Goal: Task Accomplishment & Management: Complete application form

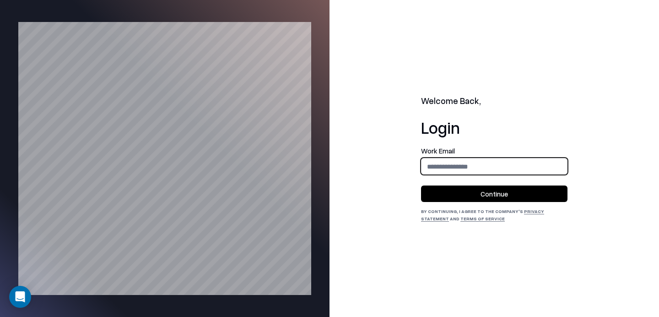
click at [447, 174] on input "email" at bounding box center [495, 166] width 146 height 17
type input "**********"
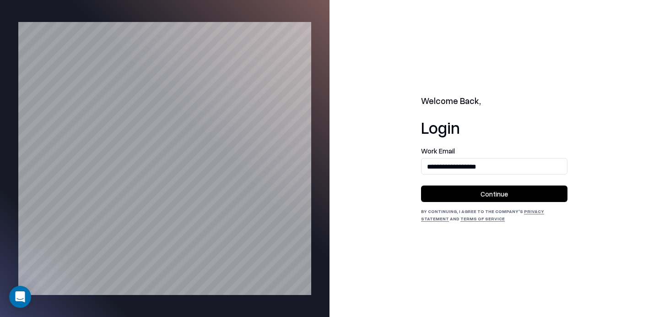
click at [478, 192] on button "Continue" at bounding box center [494, 193] width 146 height 16
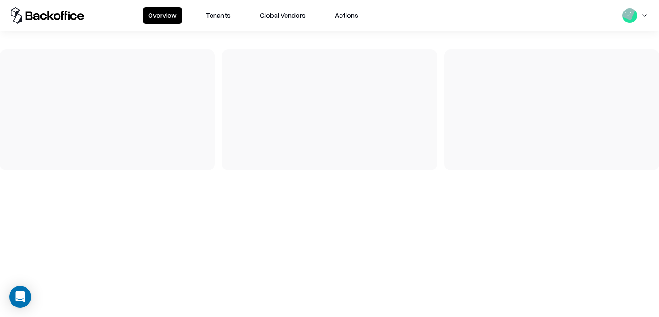
click at [214, 12] on button "Tenants" at bounding box center [219, 15] width 36 height 16
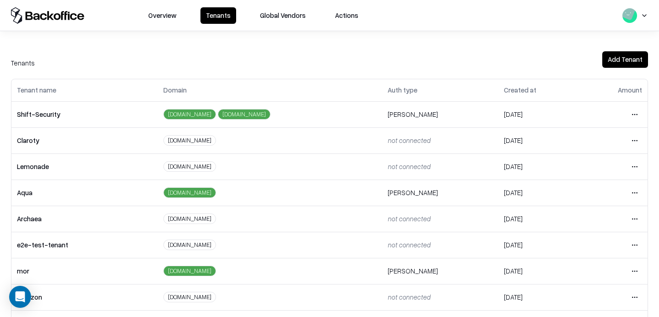
click at [636, 246] on html "Overview Tenants Global Vendors Actions Tenants Add Tenant Tenant name Domain A…" at bounding box center [329, 158] width 659 height 317
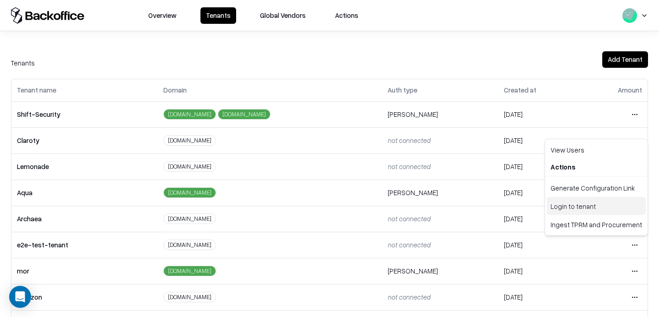
click at [586, 205] on div "Login to tenant" at bounding box center [596, 206] width 99 height 18
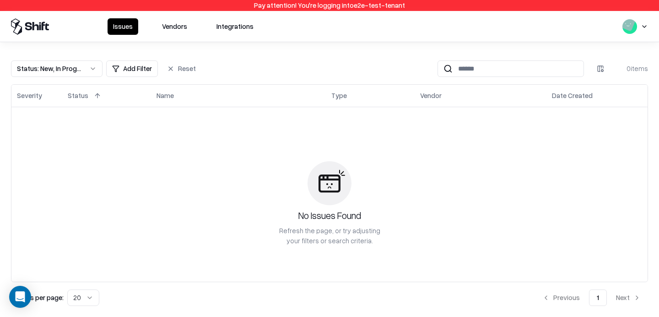
click at [167, 22] on button "Vendors" at bounding box center [175, 26] width 36 height 16
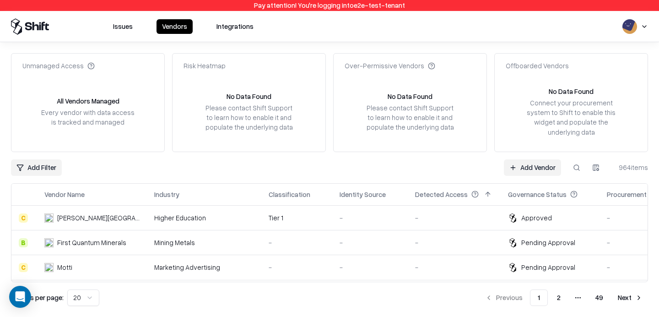
click at [522, 172] on link "Add Vendor" at bounding box center [532, 167] width 57 height 16
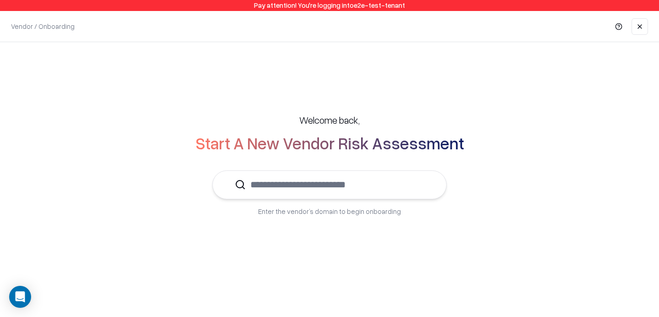
click at [305, 182] on input "text" at bounding box center [335, 185] width 179 height 28
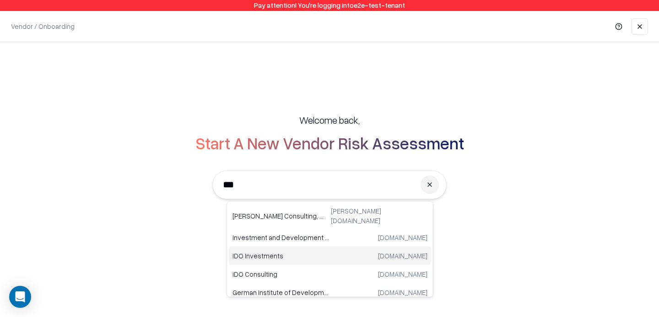
click at [267, 251] on p "IDO Investments" at bounding box center [282, 255] width 98 height 10
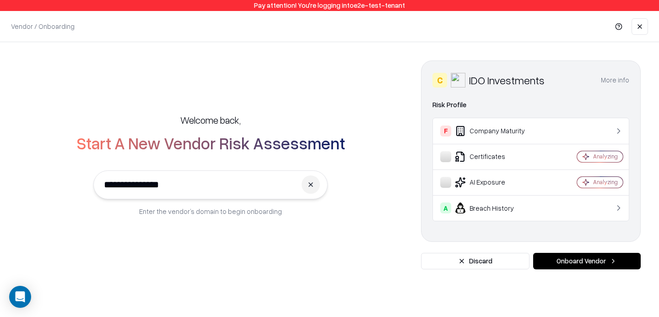
type input "**********"
click at [602, 260] on button "Onboard Vendor" at bounding box center [587, 261] width 108 height 16
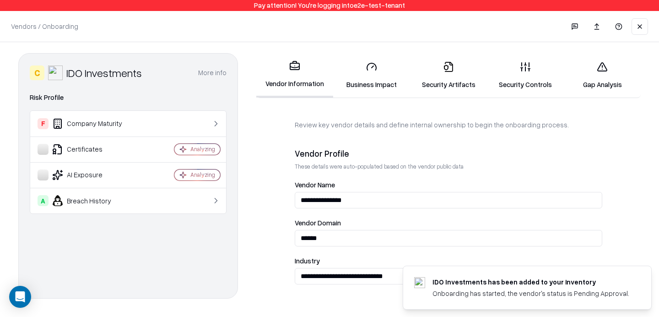
click at [549, 73] on link "Security Controls" at bounding box center [525, 75] width 77 height 43
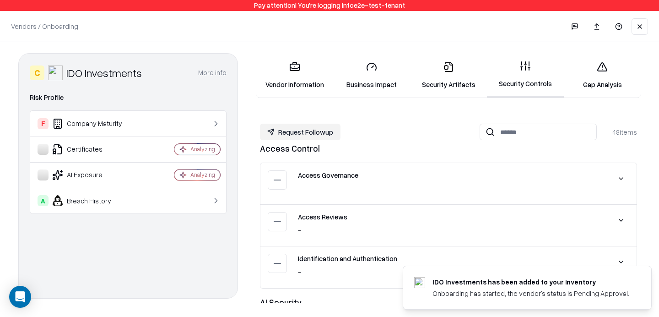
click at [618, 83] on link "Gap Analysis" at bounding box center [602, 75] width 77 height 43
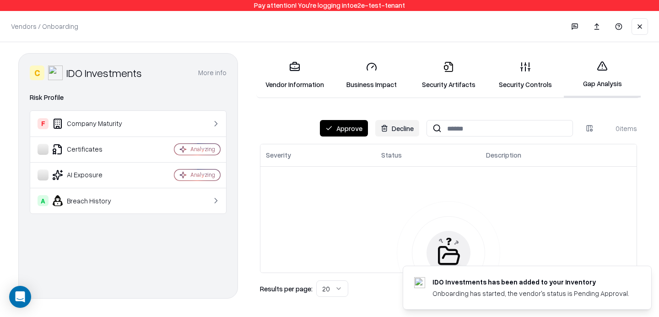
click at [354, 131] on button "Approve" at bounding box center [344, 128] width 48 height 16
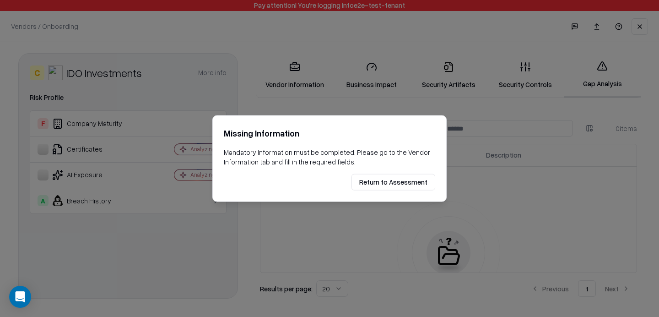
click at [382, 176] on button "Return to Assessment" at bounding box center [394, 182] width 84 height 16
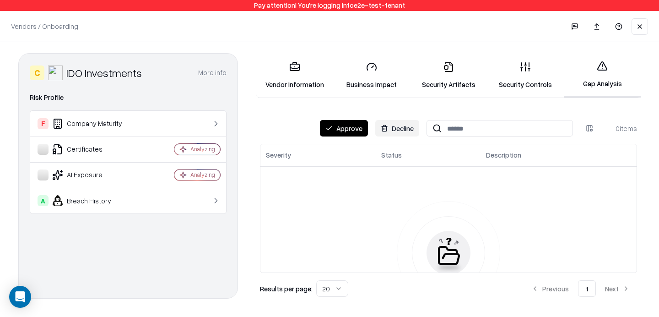
click at [304, 69] on link "Vendor Information" at bounding box center [294, 75] width 77 height 43
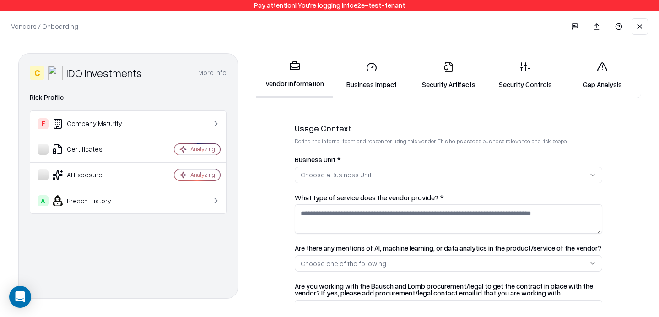
scroll to position [186, 0]
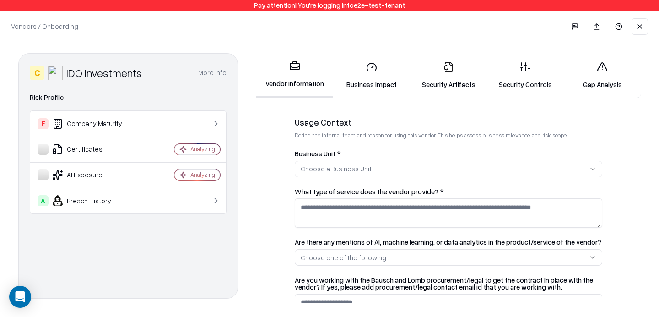
click at [352, 174] on button "Choose a Business Unit..." at bounding box center [449, 169] width 308 height 16
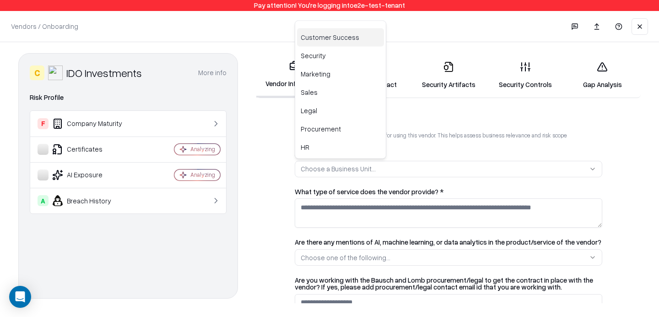
click at [328, 36] on div "Customer Success" at bounding box center [340, 37] width 87 height 18
click at [333, 211] on html "**********" at bounding box center [329, 158] width 659 height 317
click at [333, 211] on textarea "What type of service does the vendor provide? *" at bounding box center [449, 212] width 308 height 29
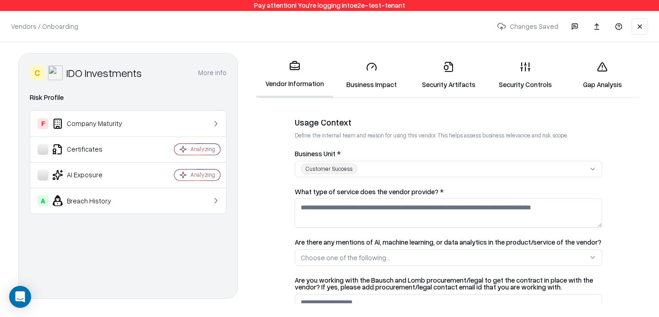
click at [333, 211] on textarea "What type of service does the vendor provide? *" at bounding box center [449, 212] width 308 height 29
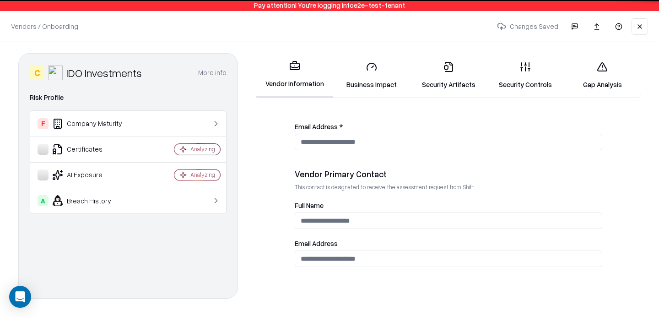
scroll to position [484, 0]
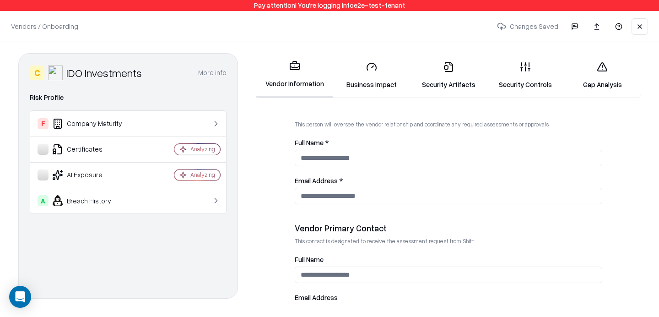
type textarea "*"
click at [354, 157] on input "Full Name *" at bounding box center [449, 158] width 308 height 16
type input "*"
click at [326, 194] on input "Email Address *" at bounding box center [449, 196] width 308 height 16
type input "*"
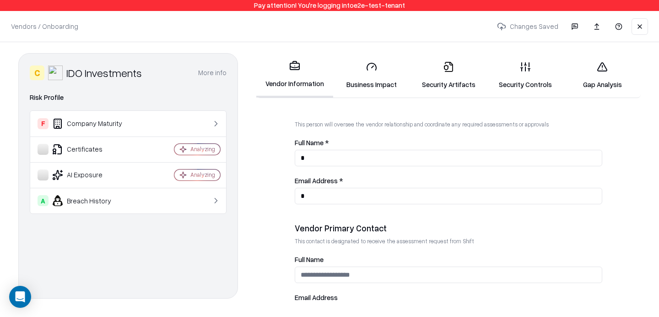
click at [521, 64] on icon at bounding box center [525, 66] width 11 height 11
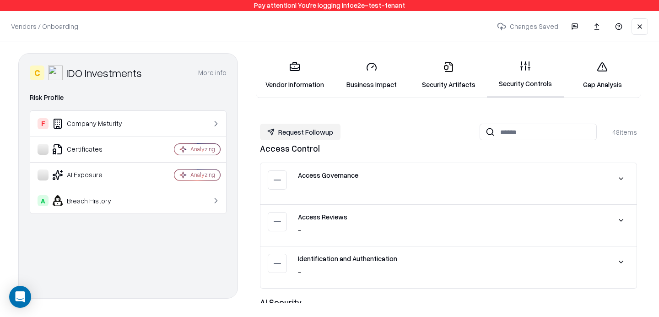
click at [602, 80] on link "Gap Analysis" at bounding box center [602, 75] width 77 height 43
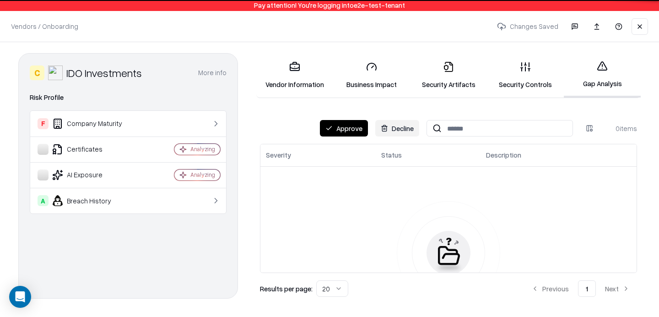
click at [353, 128] on button "Approve" at bounding box center [344, 128] width 48 height 16
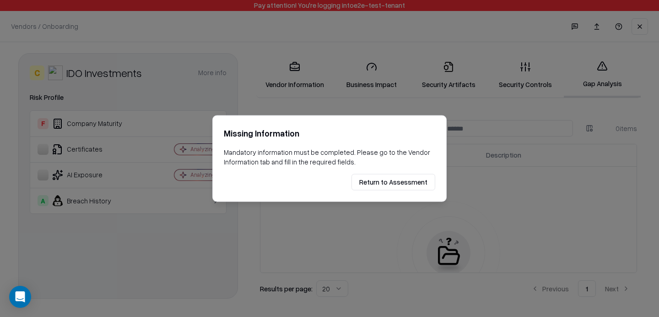
click at [405, 182] on button "Return to Assessment" at bounding box center [394, 182] width 84 height 16
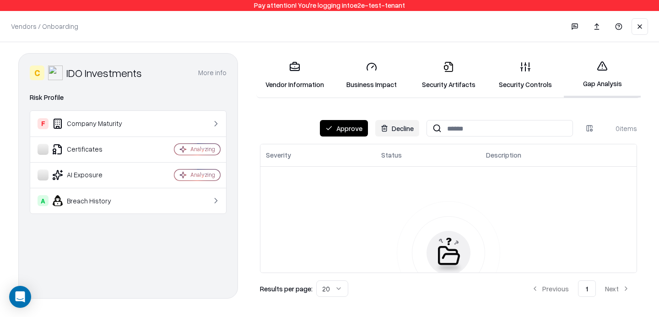
click at [378, 77] on link "Business Impact" at bounding box center [371, 75] width 77 height 43
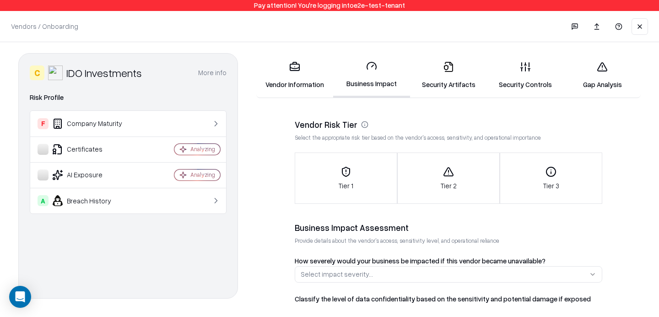
scroll to position [27, 0]
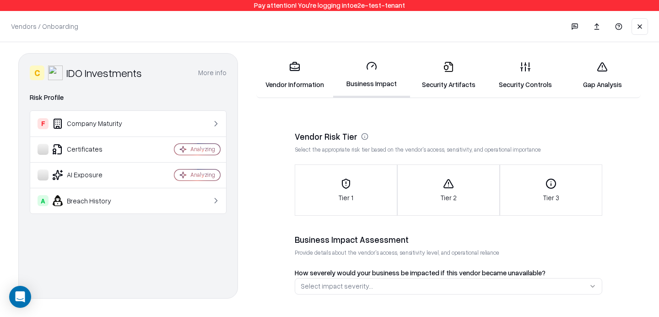
click at [292, 76] on link "Vendor Information" at bounding box center [294, 75] width 77 height 43
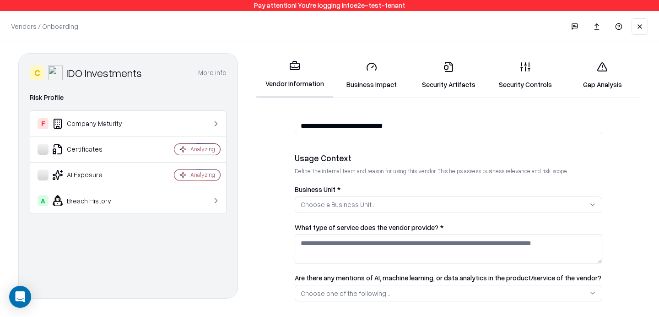
scroll to position [149, 0]
click at [369, 205] on div "Choose a Business Unit..." at bounding box center [338, 206] width 75 height 10
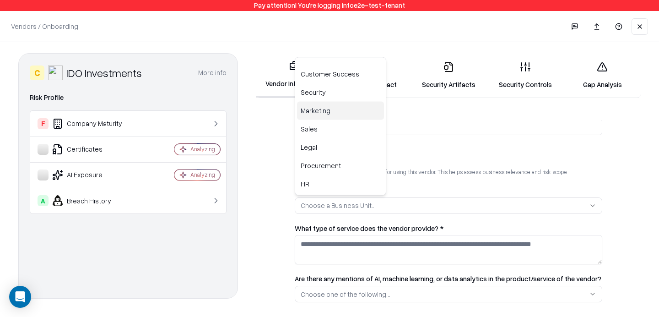
click at [357, 106] on div "Marketing" at bounding box center [340, 111] width 87 height 18
click at [356, 249] on html "**********" at bounding box center [329, 158] width 659 height 317
click at [356, 249] on textarea "What type of service does the vendor provide? *" at bounding box center [449, 249] width 308 height 29
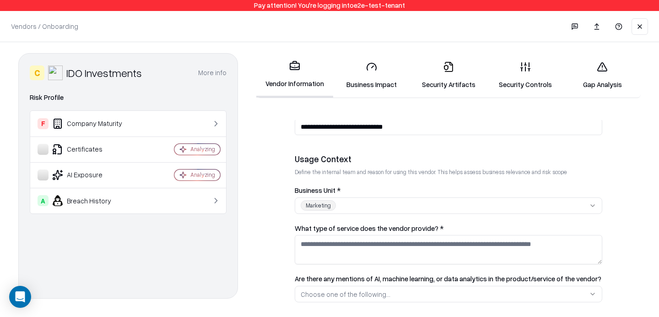
click at [356, 249] on textarea "What type of service does the vendor provide? *" at bounding box center [449, 249] width 308 height 29
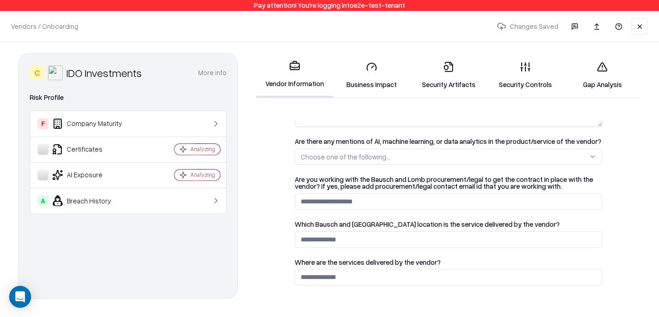
type textarea "*"
click at [277, 248] on form "**********" at bounding box center [448, 211] width 385 height 183
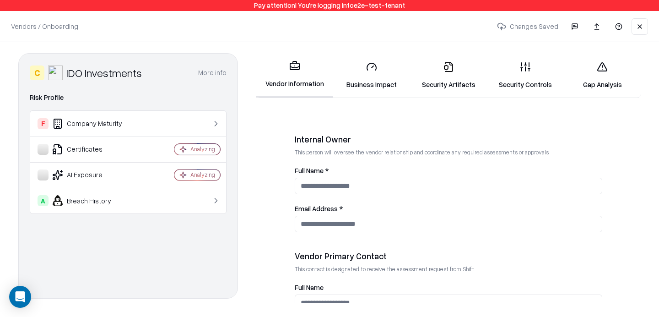
scroll to position [492, 0]
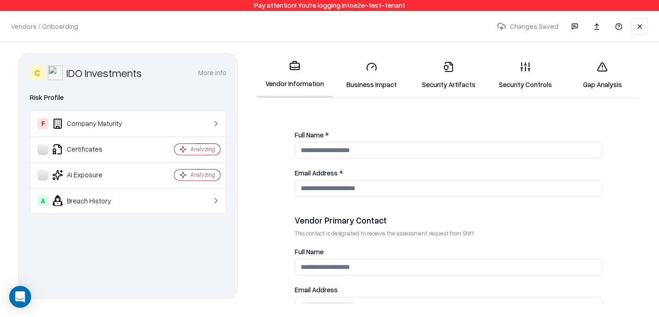
click at [347, 151] on input "Full Name *" at bounding box center [449, 150] width 308 height 16
type input "*"
type input "***"
type input "**********"
click at [608, 92] on link "Gap Analysis" at bounding box center [602, 75] width 77 height 43
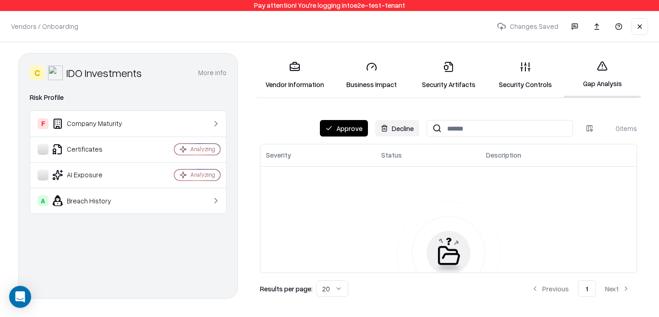
click at [355, 128] on button "Approve" at bounding box center [344, 128] width 48 height 16
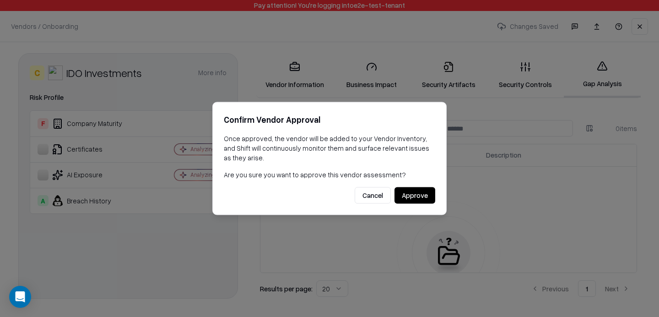
click at [422, 197] on button "Approve" at bounding box center [415, 195] width 41 height 16
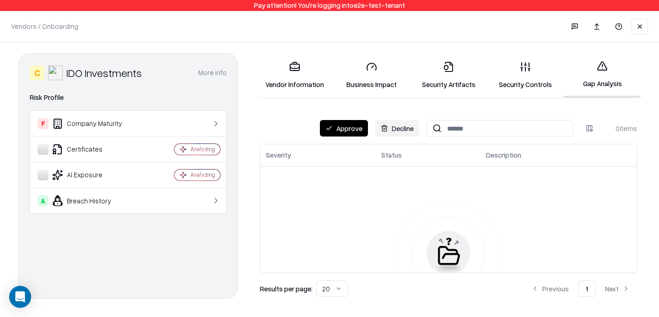
click at [357, 130] on button "Approve" at bounding box center [344, 128] width 48 height 16
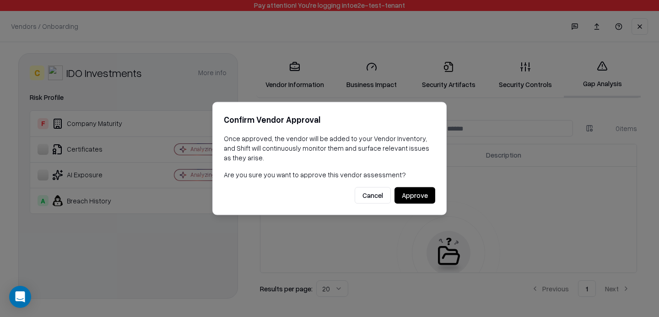
click at [413, 190] on button "Approve" at bounding box center [415, 195] width 41 height 16
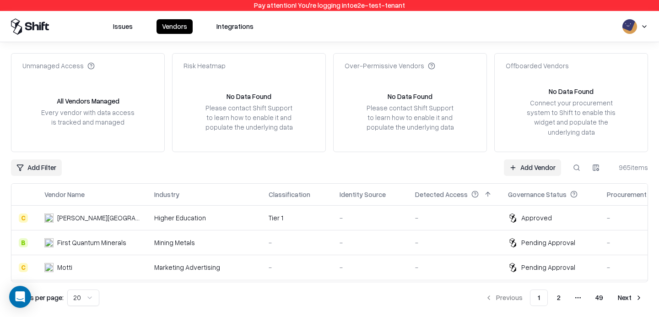
click at [518, 166] on link "Add Vendor" at bounding box center [532, 167] width 57 height 16
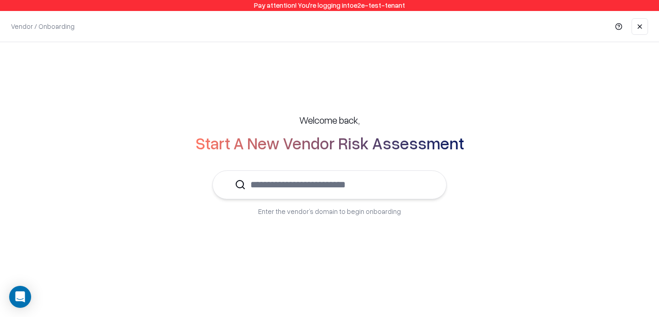
click at [323, 196] on input "text" at bounding box center [335, 185] width 179 height 28
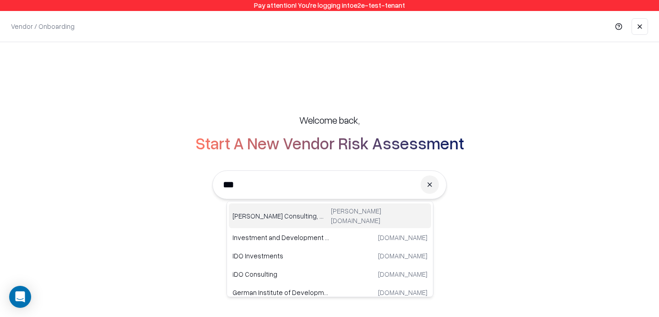
click at [271, 214] on p "[PERSON_NAME] Consulting, Engineering, Architecture" at bounding box center [280, 216] width 95 height 10
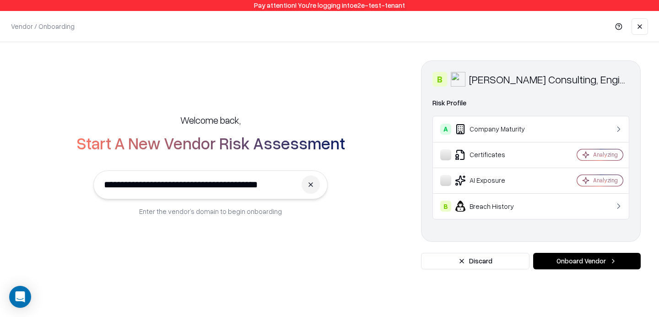
type input "**********"
click at [597, 265] on button "Onboard Vendor" at bounding box center [587, 261] width 108 height 16
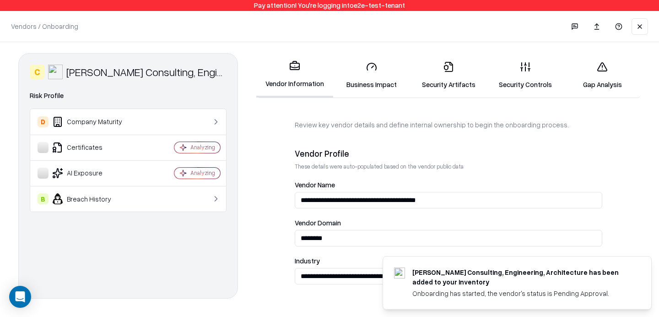
click at [369, 98] on div "**********" at bounding box center [448, 178] width 385 height 250
click at [372, 76] on link "Business Impact" at bounding box center [371, 75] width 77 height 43
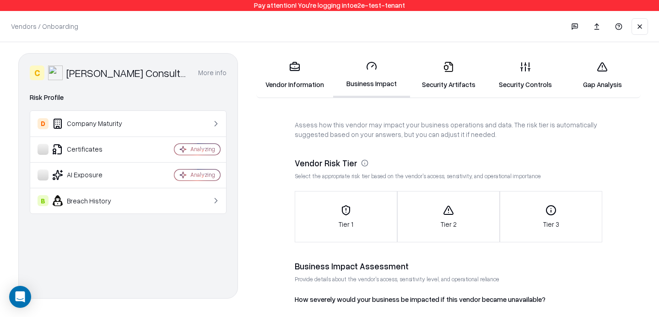
click at [286, 74] on link "Vendor Information" at bounding box center [294, 75] width 77 height 43
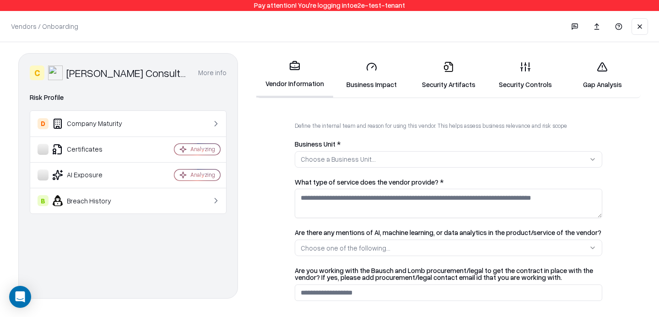
scroll to position [192, 0]
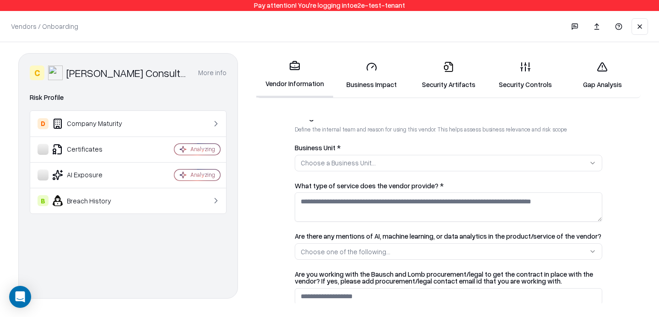
click at [357, 165] on div "Choose a Business Unit..." at bounding box center [338, 163] width 75 height 10
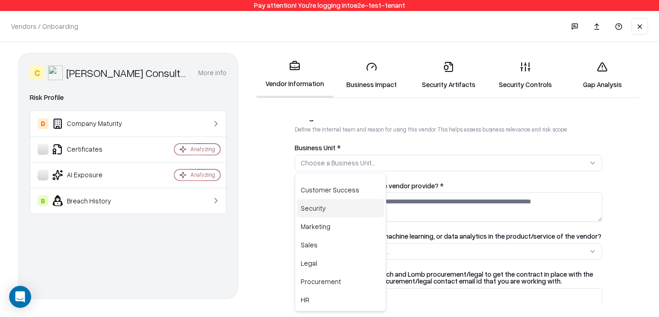
click at [319, 209] on div "Security" at bounding box center [340, 208] width 87 height 18
click at [445, 202] on html "**********" at bounding box center [329, 158] width 659 height 317
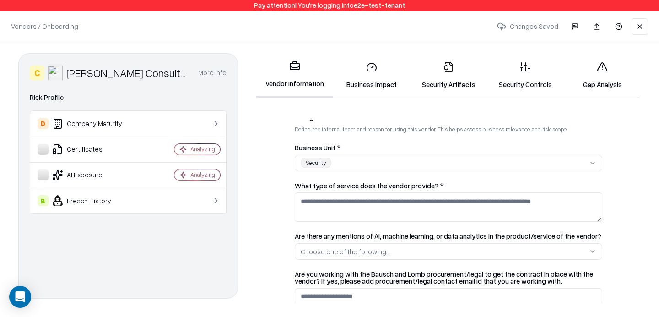
click at [436, 205] on textarea "What type of service does the vendor provide? *" at bounding box center [449, 206] width 308 height 29
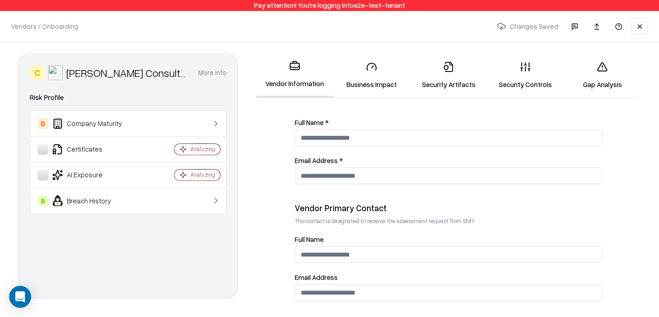
scroll to position [467, 0]
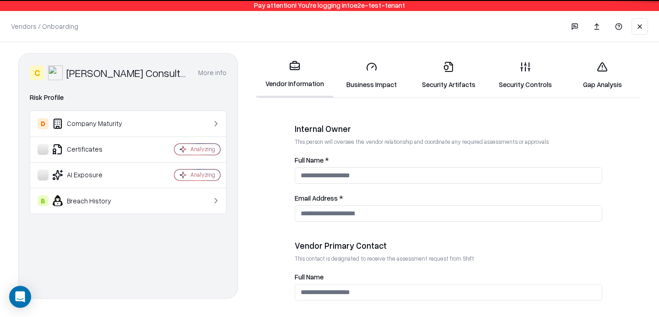
type textarea "**"
click at [364, 179] on input "Full Name *" at bounding box center [449, 175] width 308 height 16
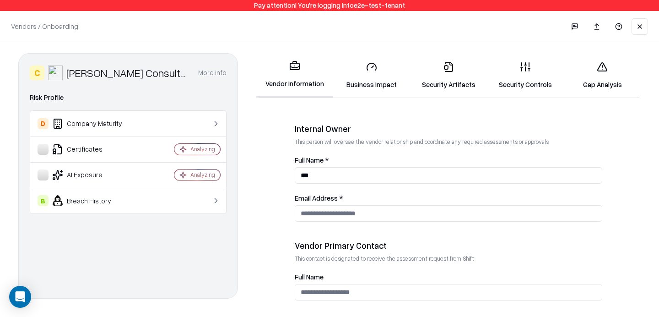
type input "***"
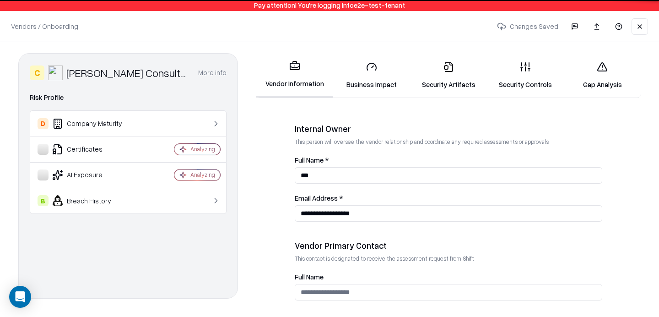
type input "**********"
click at [595, 64] on link "Gap Analysis" at bounding box center [602, 75] width 77 height 43
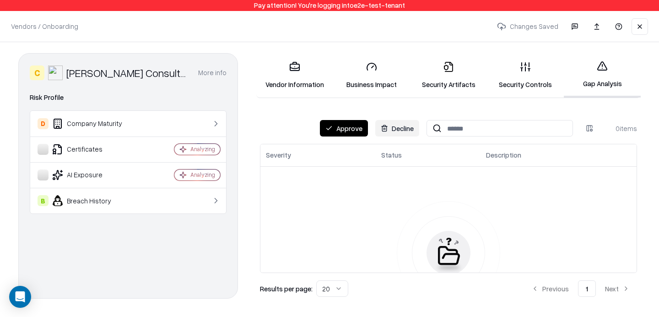
click at [333, 130] on button "Approve" at bounding box center [344, 128] width 48 height 16
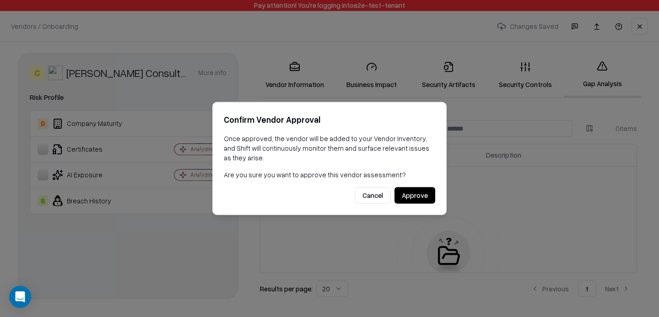
click at [418, 191] on button "Approve" at bounding box center [415, 195] width 41 height 16
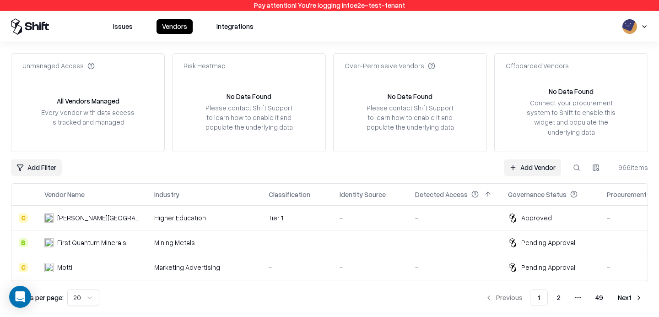
click at [573, 165] on button at bounding box center [577, 167] width 16 height 16
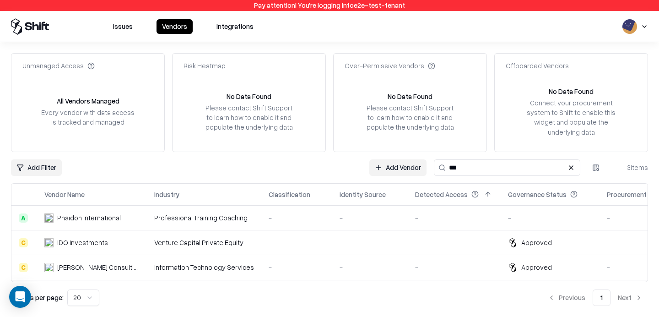
type input "***"
click at [395, 164] on link "Add Vendor" at bounding box center [397, 167] width 57 height 16
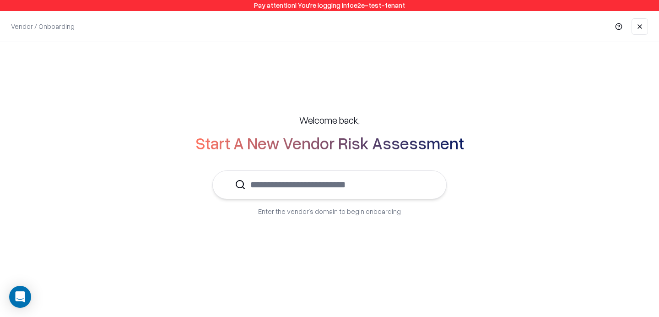
click at [336, 174] on input "text" at bounding box center [335, 185] width 179 height 28
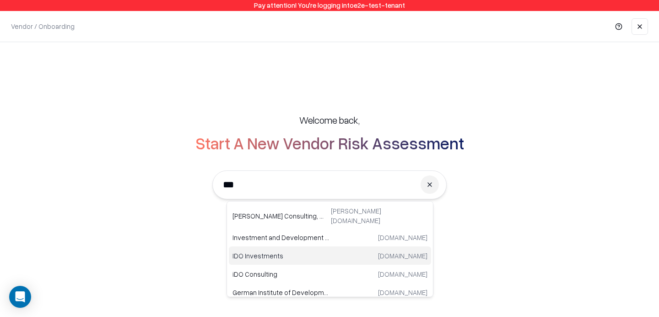
click at [267, 250] on p "IDO Investments" at bounding box center [282, 255] width 98 height 10
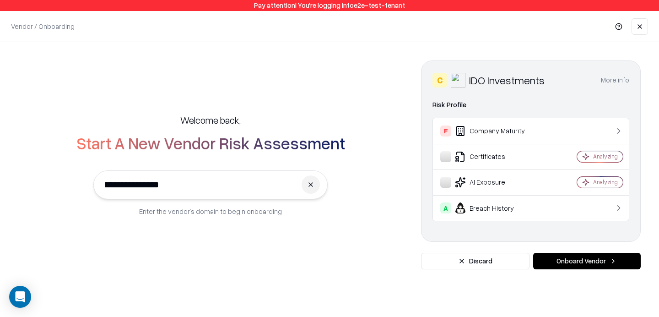
type input "**********"
click at [584, 265] on button "Onboard Vendor" at bounding box center [587, 261] width 108 height 16
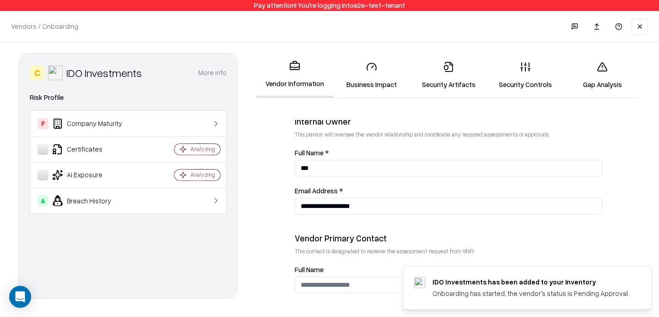
scroll to position [538, 0]
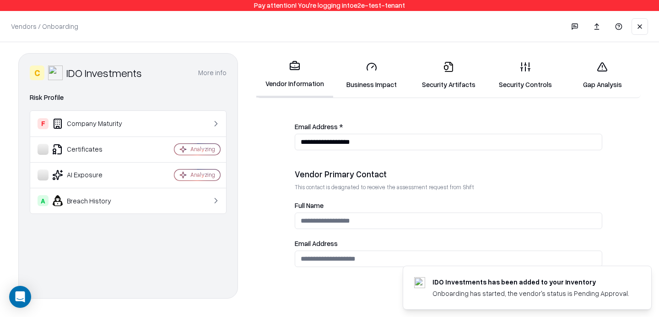
click at [317, 225] on input "Full Name" at bounding box center [449, 220] width 308 height 16
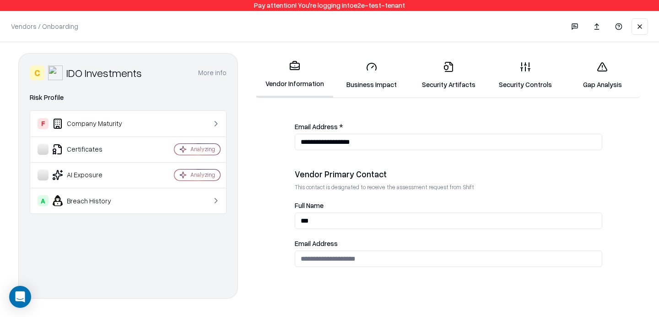
type input "***"
type input "**********"
click at [523, 81] on link "Security Controls" at bounding box center [525, 75] width 77 height 43
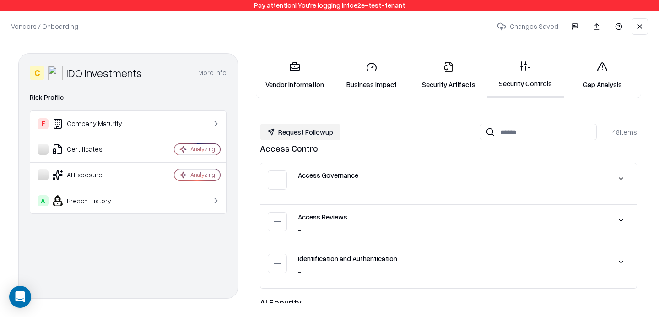
click at [368, 75] on link "Business Impact" at bounding box center [371, 75] width 77 height 43
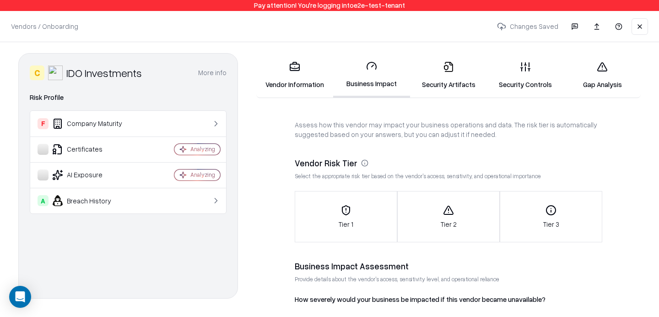
click at [299, 81] on link "Vendor Information" at bounding box center [294, 75] width 77 height 43
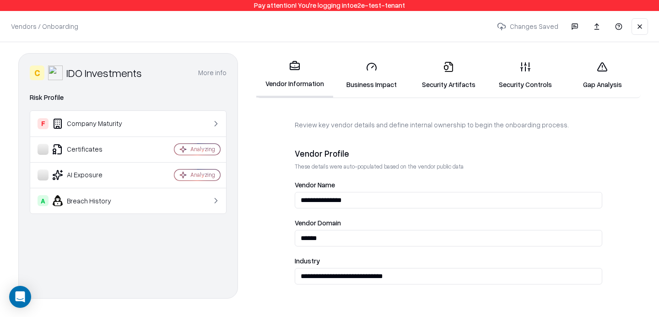
click at [617, 87] on link "Gap Analysis" at bounding box center [602, 75] width 77 height 43
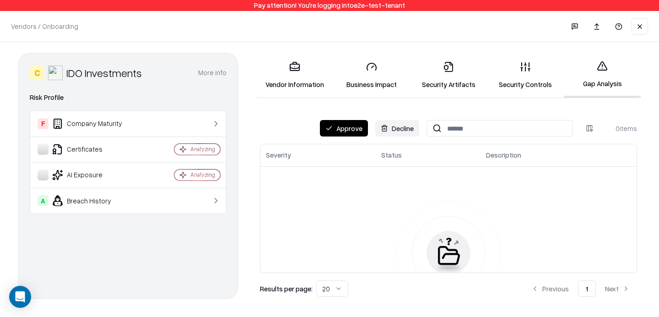
click at [535, 71] on link "Security Controls" at bounding box center [525, 75] width 77 height 43
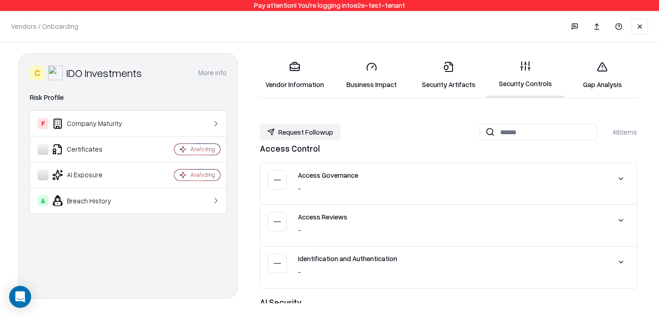
click at [472, 67] on link "Security Artifacts" at bounding box center [448, 75] width 77 height 43
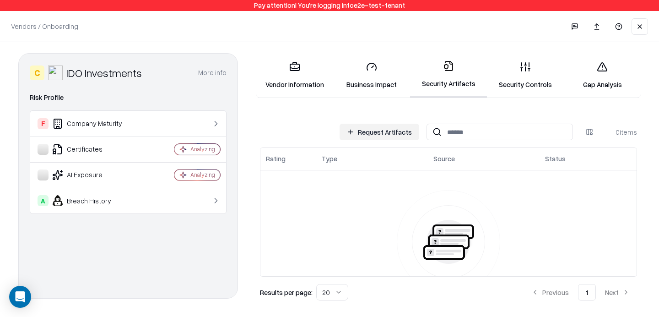
click at [366, 132] on button "Request Artifacts" at bounding box center [380, 132] width 80 height 16
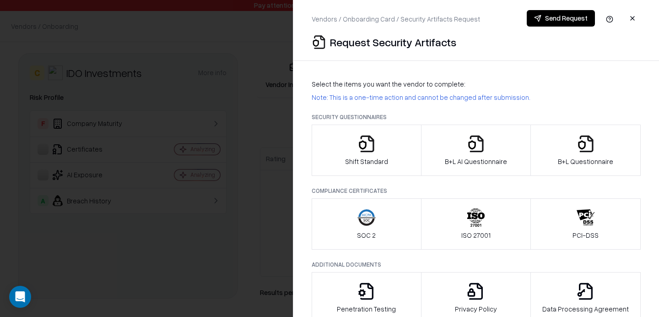
click at [345, 141] on button "Shift Standard" at bounding box center [367, 150] width 110 height 51
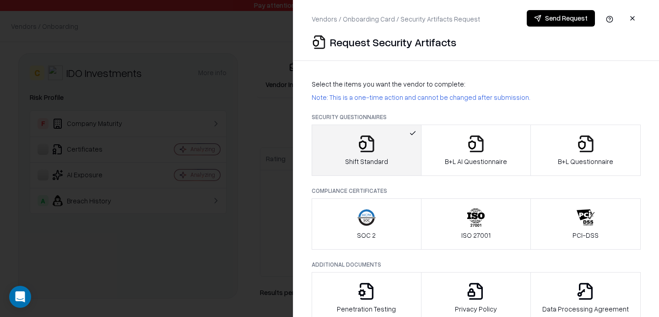
click at [551, 13] on button "Send Request" at bounding box center [561, 18] width 68 height 16
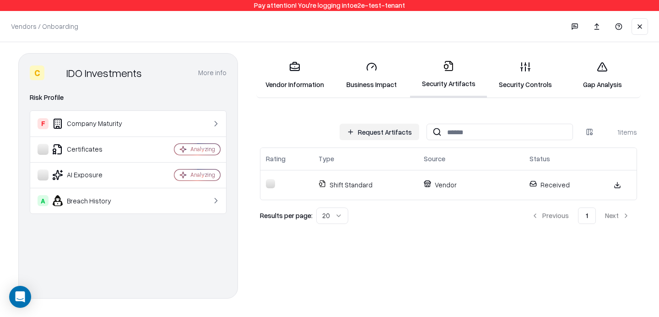
click at [635, 31] on button at bounding box center [640, 26] width 16 height 16
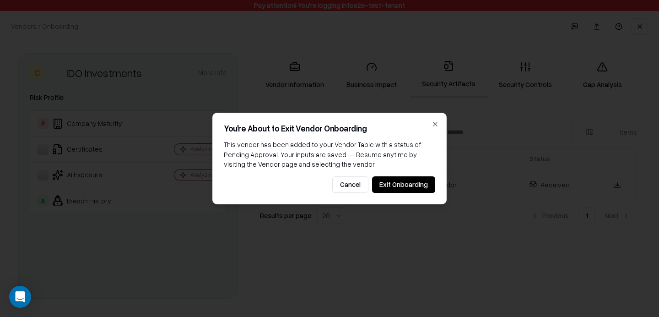
click at [404, 185] on button "Exit Onboarding" at bounding box center [403, 184] width 63 height 16
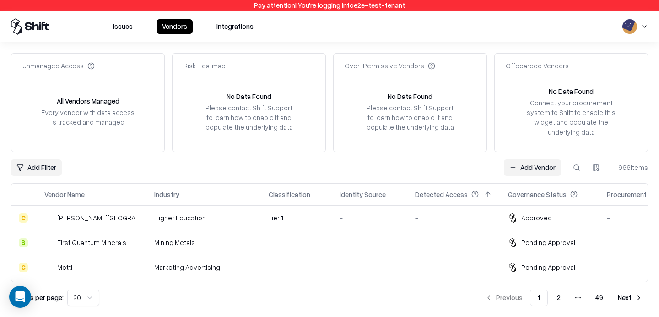
click at [580, 161] on button at bounding box center [577, 167] width 16 height 16
type input "***"
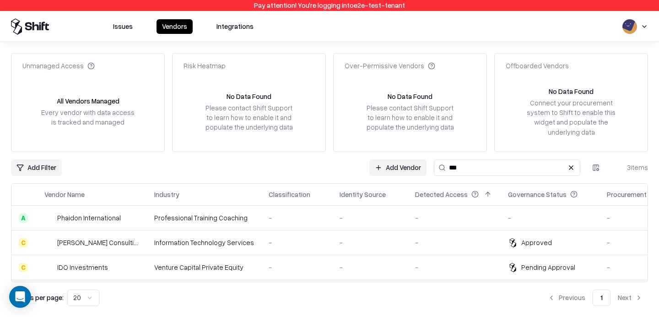
click at [347, 264] on div "-" at bounding box center [370, 267] width 61 height 10
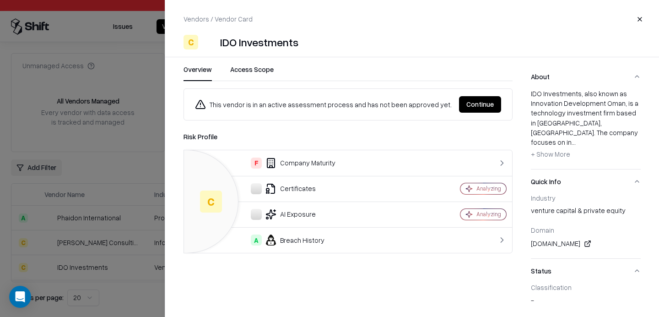
click at [487, 103] on button "Continue" at bounding box center [480, 104] width 42 height 16
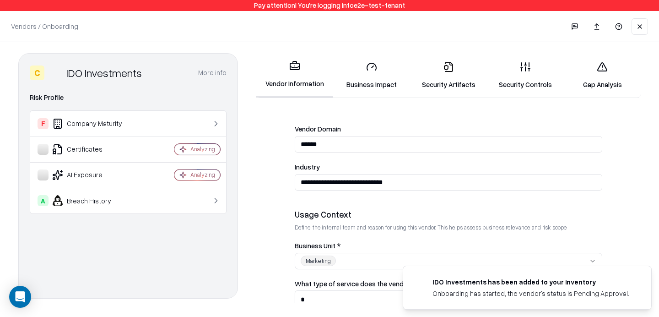
scroll to position [269, 0]
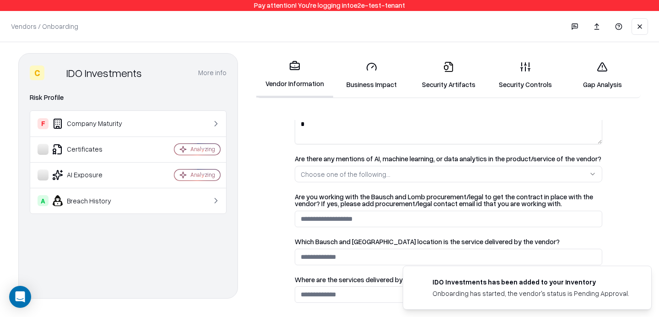
click at [447, 71] on icon at bounding box center [449, 67] width 8 height 10
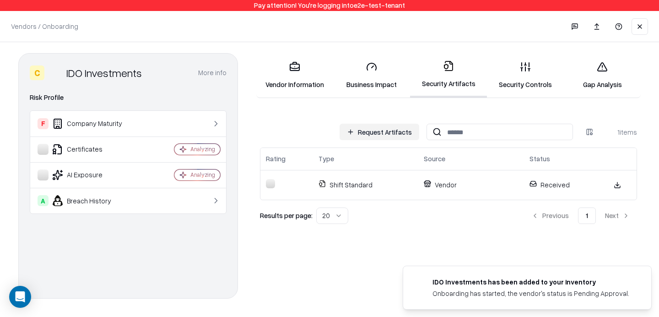
click at [536, 75] on link "Security Controls" at bounding box center [525, 75] width 77 height 43
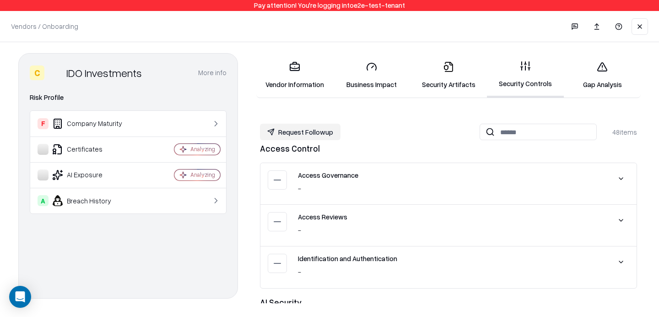
click at [318, 135] on button "Request Followup" at bounding box center [300, 132] width 81 height 16
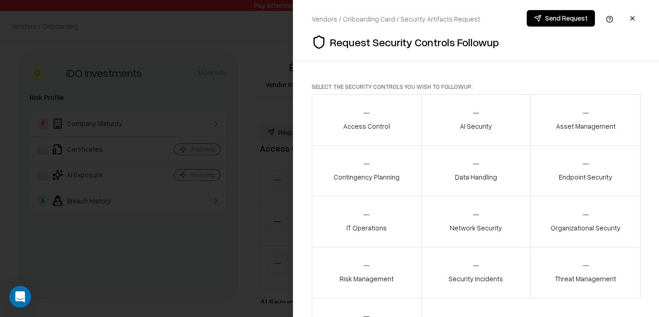
click at [359, 128] on p "Access Control" at bounding box center [366, 126] width 47 height 10
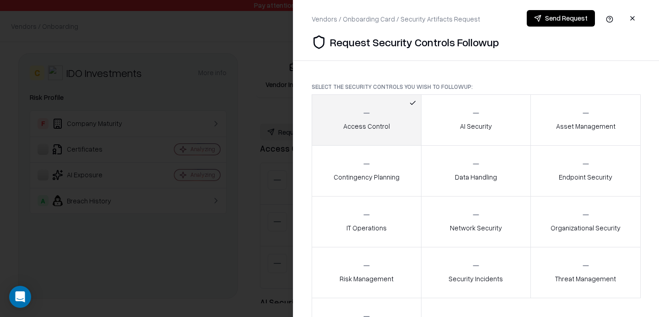
click at [554, 15] on button "Send Request" at bounding box center [561, 18] width 68 height 16
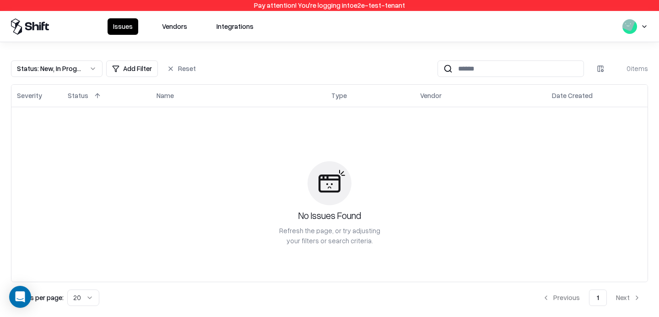
click at [177, 28] on button "Vendors" at bounding box center [175, 26] width 36 height 16
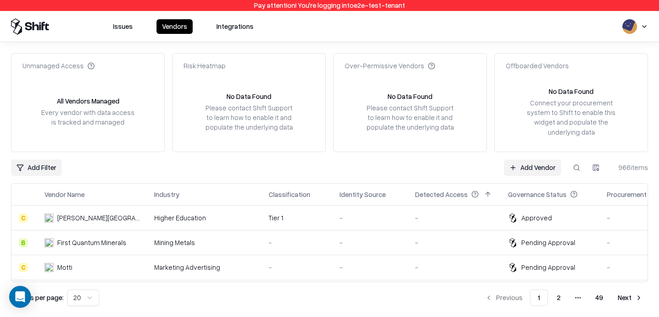
click at [574, 171] on button at bounding box center [577, 167] width 16 height 16
type input "***"
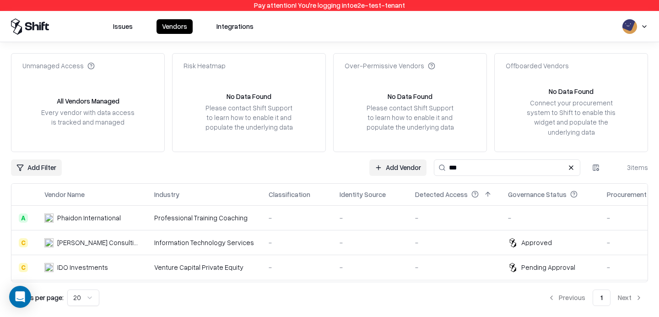
click at [343, 269] on div "-" at bounding box center [370, 267] width 61 height 10
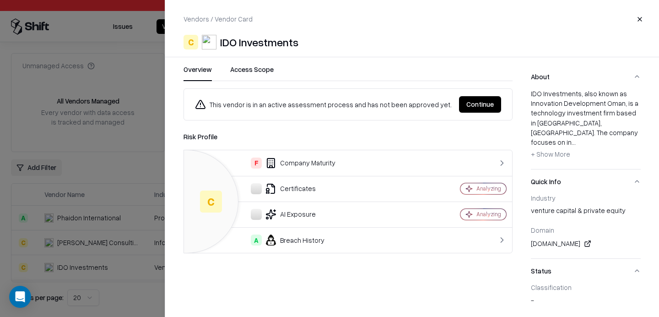
click at [478, 107] on button "Continue" at bounding box center [480, 104] width 42 height 16
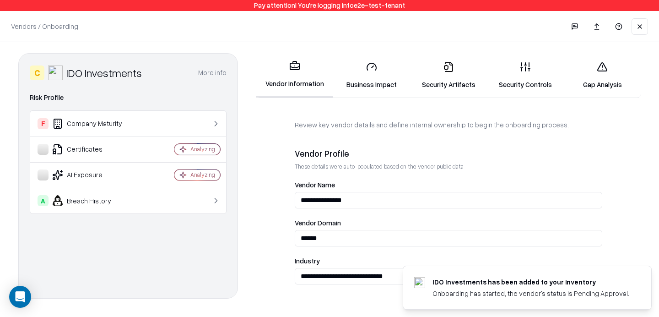
click at [504, 96] on link "Security Controls" at bounding box center [525, 75] width 77 height 43
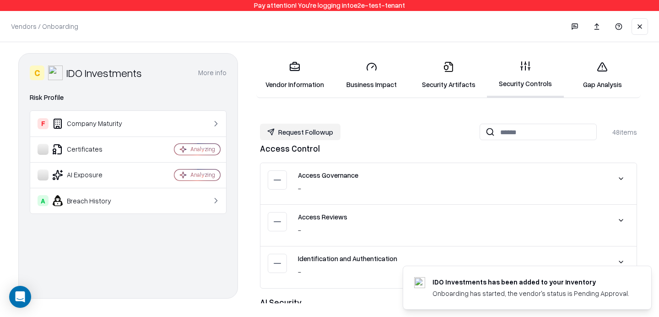
click at [442, 89] on link "Security Artifacts" at bounding box center [448, 75] width 77 height 43
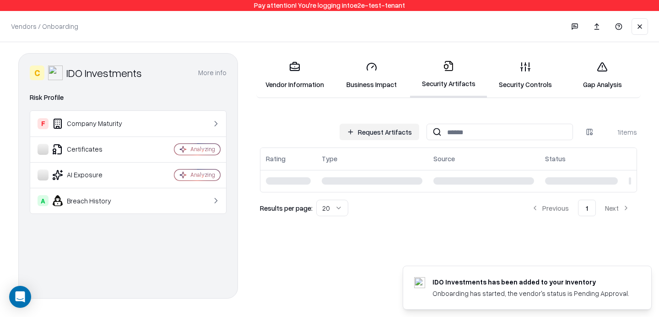
click at [621, 57] on link "Gap Analysis" at bounding box center [602, 75] width 77 height 43
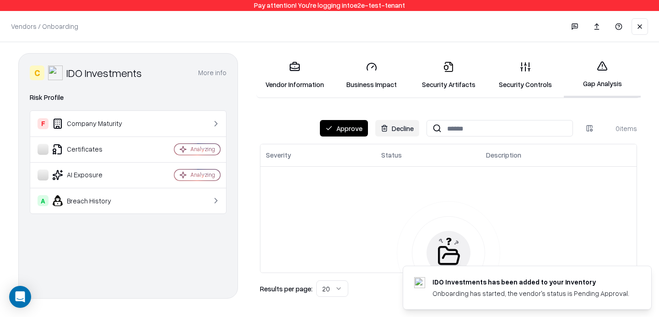
click at [532, 84] on link "Security Controls" at bounding box center [525, 75] width 77 height 43
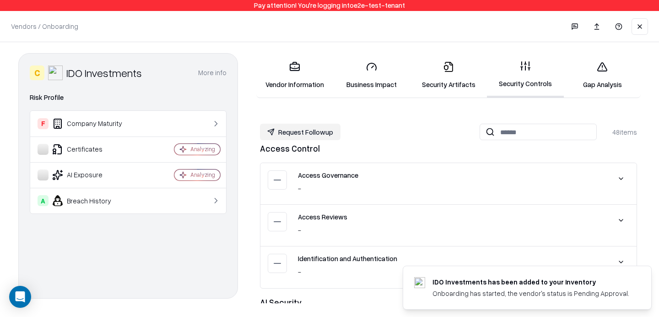
click at [613, 66] on link "Gap Analysis" at bounding box center [602, 75] width 77 height 43
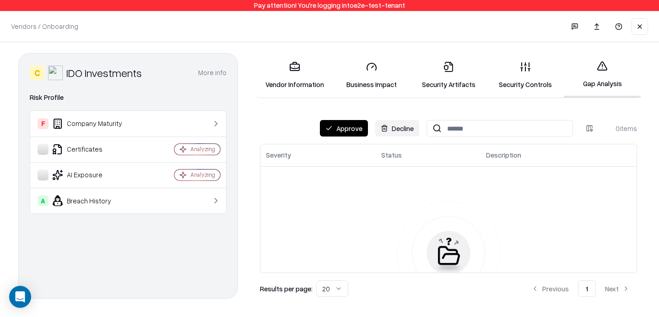
click at [333, 119] on div "Vendor Information Business Impact Security Artifacts Security Controls Gap Ana…" at bounding box center [448, 175] width 385 height 245
click at [335, 125] on button "Approve" at bounding box center [344, 128] width 48 height 16
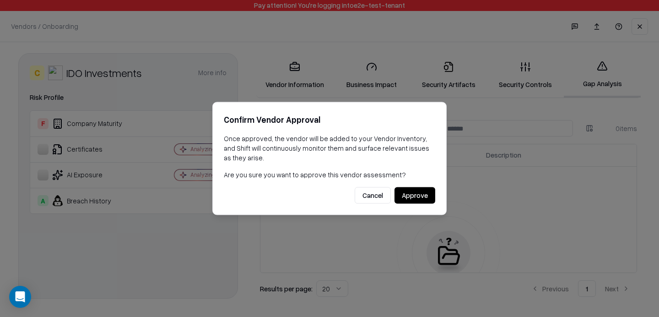
click at [404, 198] on button "Approve" at bounding box center [415, 195] width 41 height 16
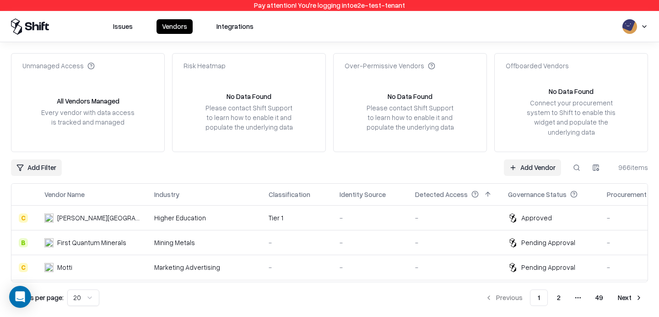
click at [436, 165] on div "Add Filter Add Vendor 966 items" at bounding box center [329, 167] width 637 height 16
click at [529, 169] on link "Add Vendor" at bounding box center [532, 167] width 57 height 16
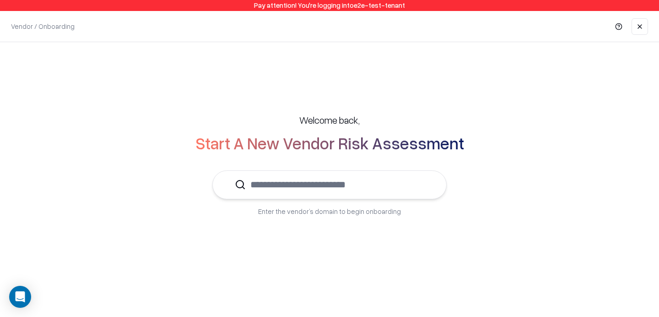
click at [353, 193] on input "text" at bounding box center [335, 185] width 179 height 28
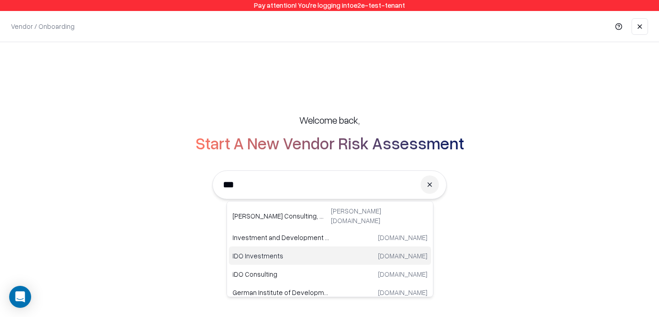
click at [301, 251] on p "IDO Investments" at bounding box center [282, 255] width 98 height 10
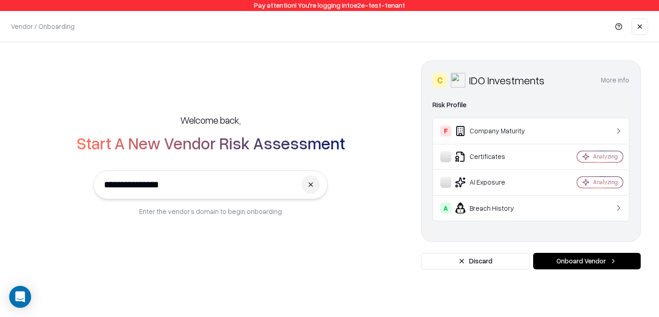
type input "**********"
click at [578, 261] on button "Onboard Vendor" at bounding box center [587, 261] width 108 height 16
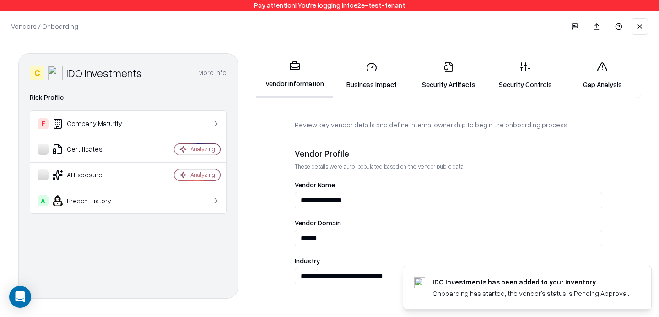
click at [369, 80] on link "Business Impact" at bounding box center [371, 75] width 77 height 43
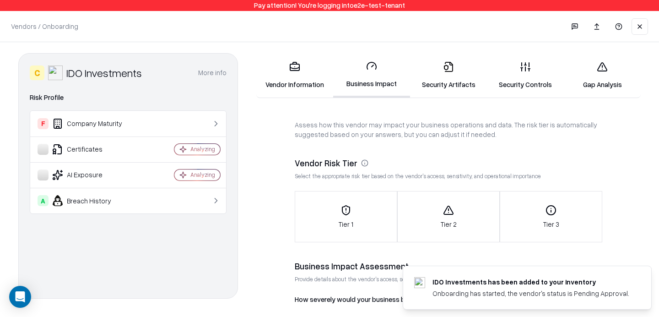
click at [298, 78] on link "Vendor Information" at bounding box center [294, 75] width 77 height 43
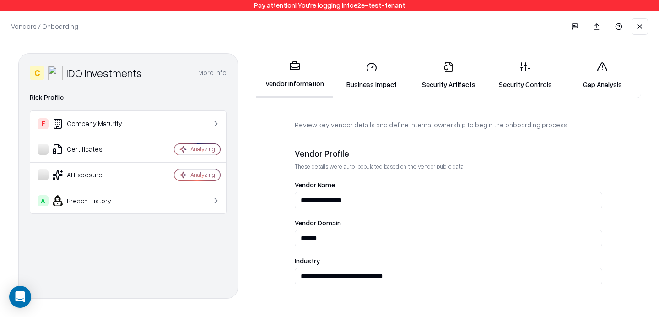
click at [533, 87] on link "Security Controls" at bounding box center [525, 75] width 77 height 43
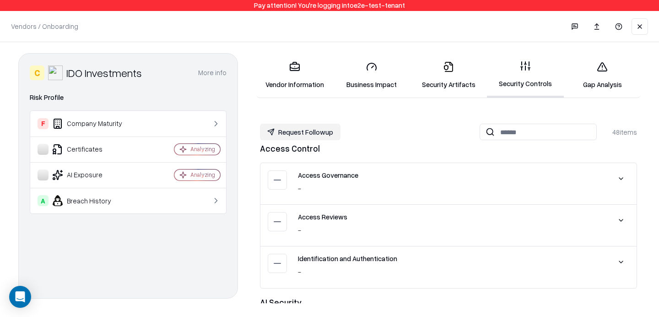
click at [596, 86] on link "Gap Analysis" at bounding box center [602, 75] width 77 height 43
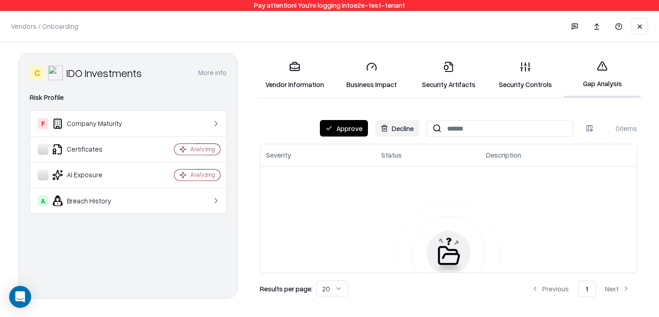
click at [454, 66] on link "Security Artifacts" at bounding box center [448, 75] width 77 height 43
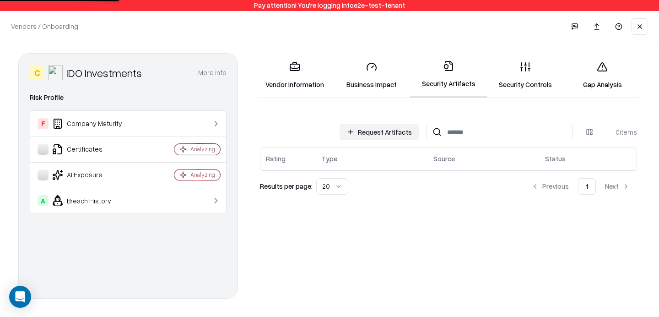
click at [360, 133] on button "Request Artifacts" at bounding box center [380, 132] width 80 height 16
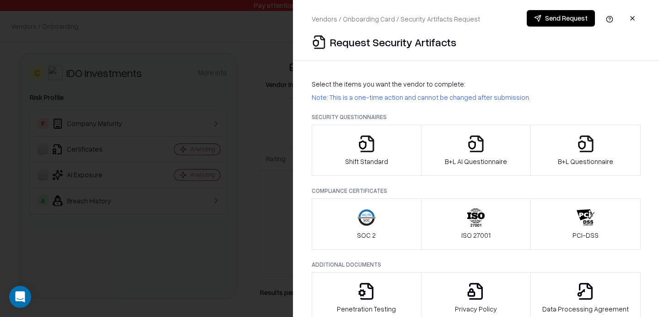
click at [361, 146] on icon "button" at bounding box center [363, 144] width 8 height 9
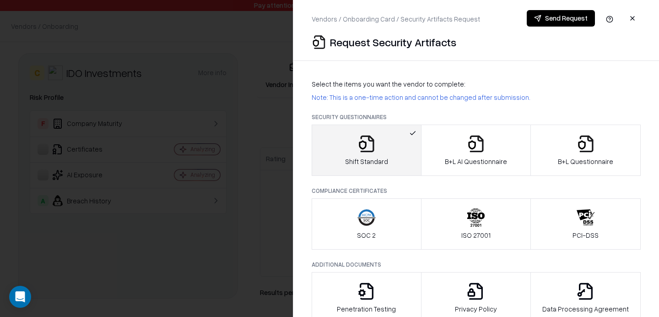
click at [540, 21] on button "Send Request" at bounding box center [561, 18] width 68 height 16
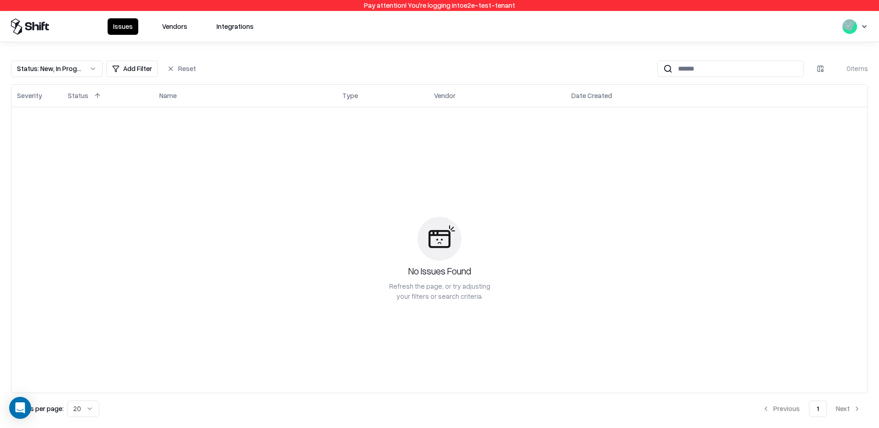
click at [163, 31] on button "Vendors" at bounding box center [175, 26] width 36 height 16
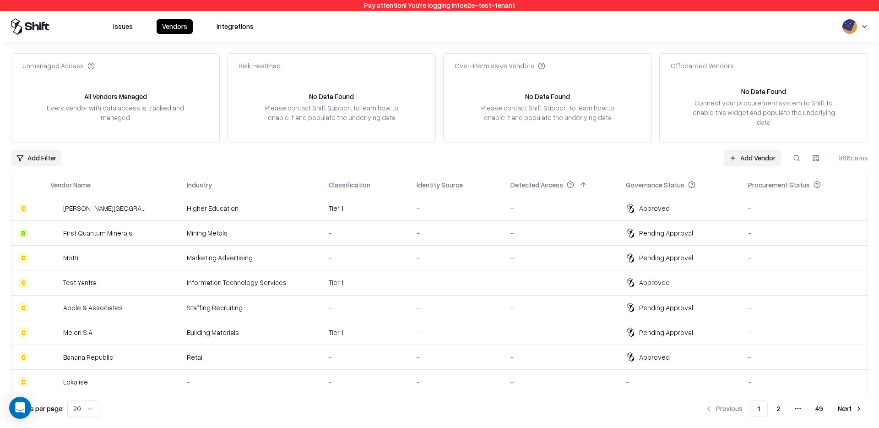
click at [801, 150] on button at bounding box center [796, 158] width 16 height 16
type input "***"
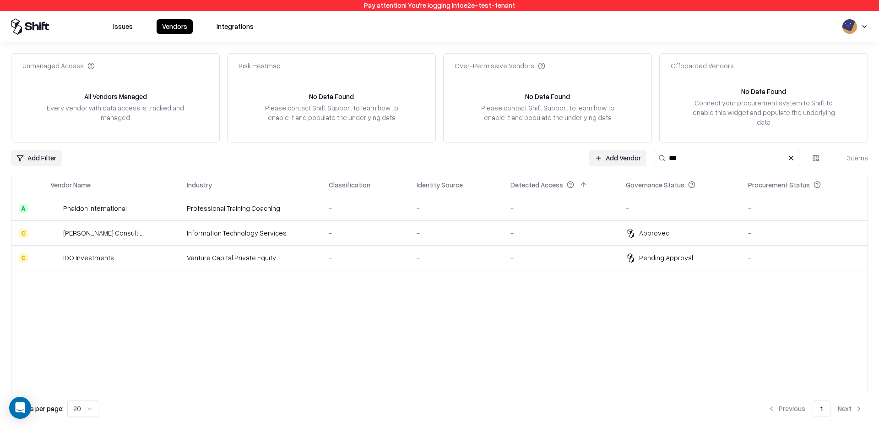
click at [553, 264] on div "Vendor Name Industry Classification Identity Source Detected Access Governance …" at bounding box center [439, 284] width 857 height 220
click at [563, 253] on div "-" at bounding box center [560, 258] width 101 height 10
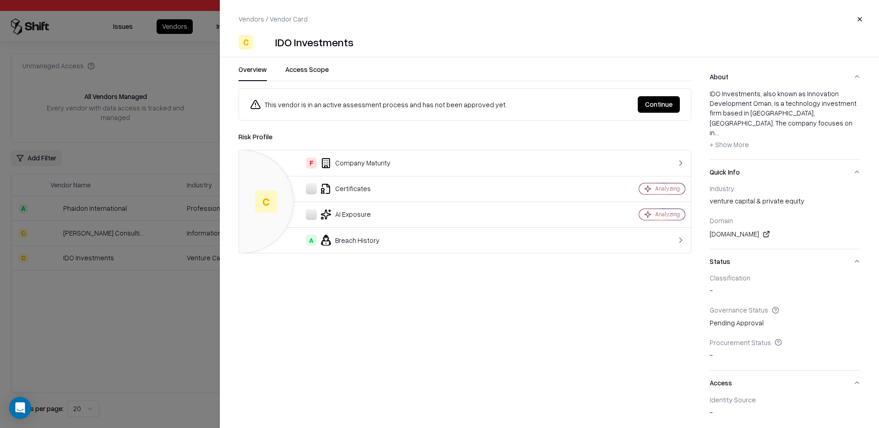
click at [656, 104] on button "Continue" at bounding box center [659, 104] width 42 height 16
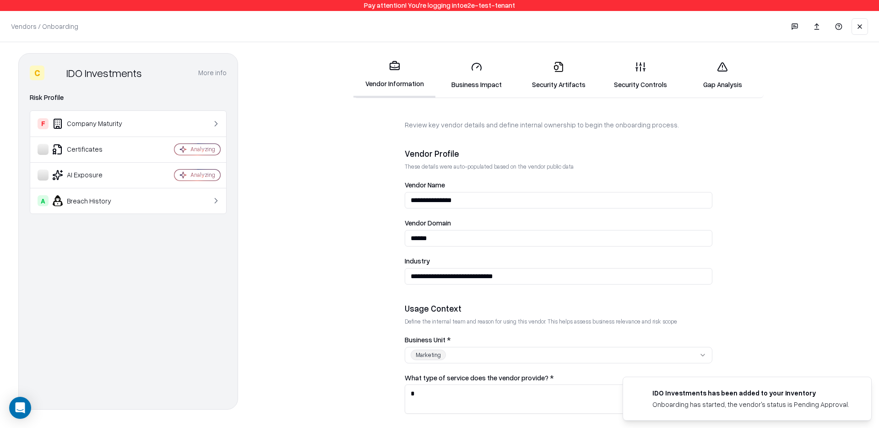
click at [667, 87] on link "Security Controls" at bounding box center [641, 75] width 82 height 43
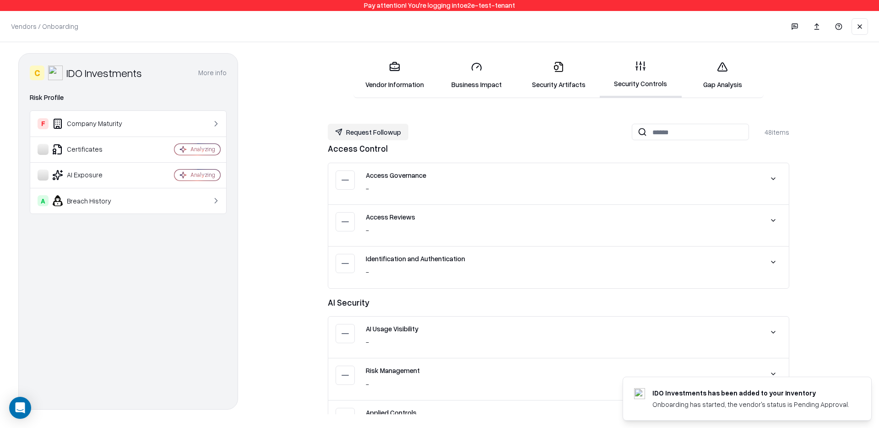
click at [539, 69] on link "Security Artifacts" at bounding box center [558, 75] width 82 height 43
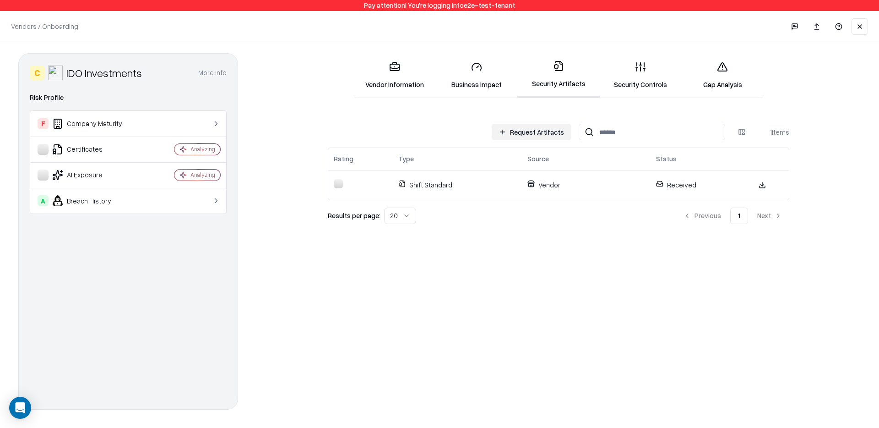
click at [645, 81] on link "Security Controls" at bounding box center [641, 75] width 82 height 43
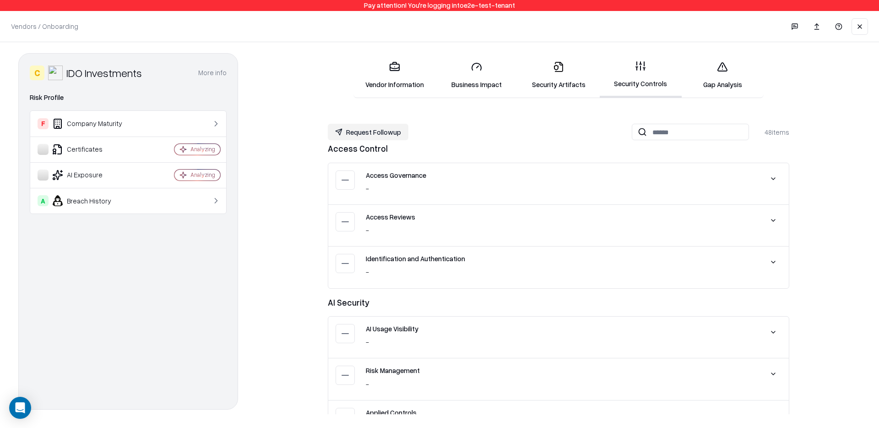
click at [724, 76] on link "Gap Analysis" at bounding box center [723, 75] width 82 height 43
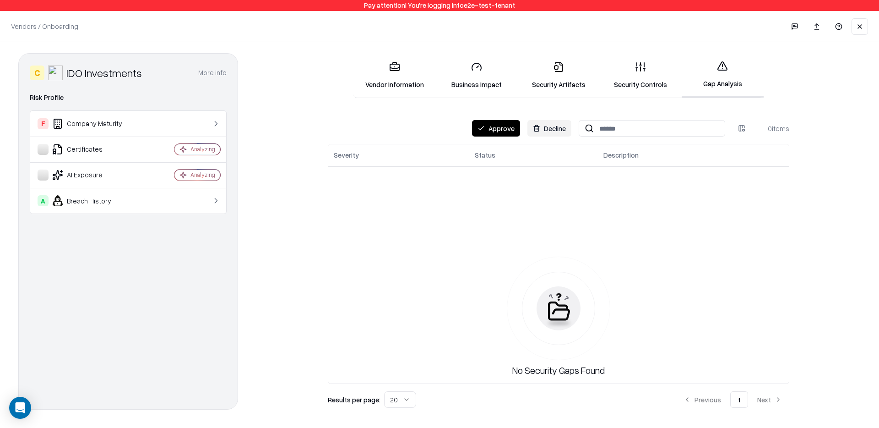
click at [491, 134] on button "Approve" at bounding box center [496, 128] width 48 height 16
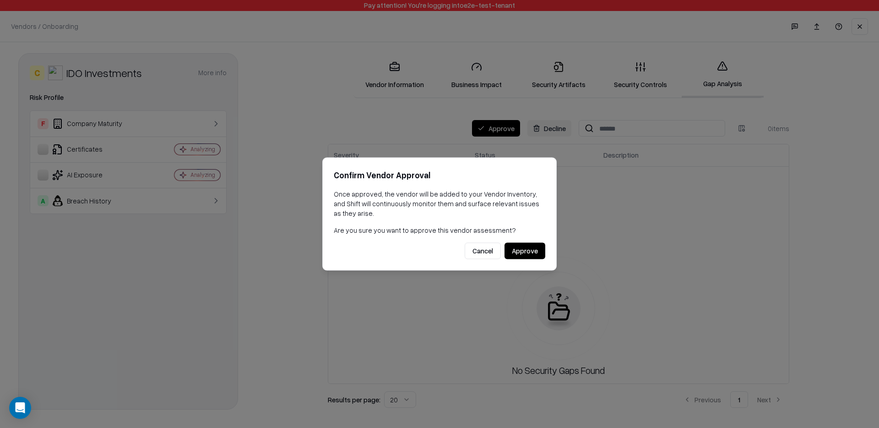
click at [521, 252] on button "Approve" at bounding box center [524, 251] width 41 height 16
